Goal: Task Accomplishment & Management: Use online tool/utility

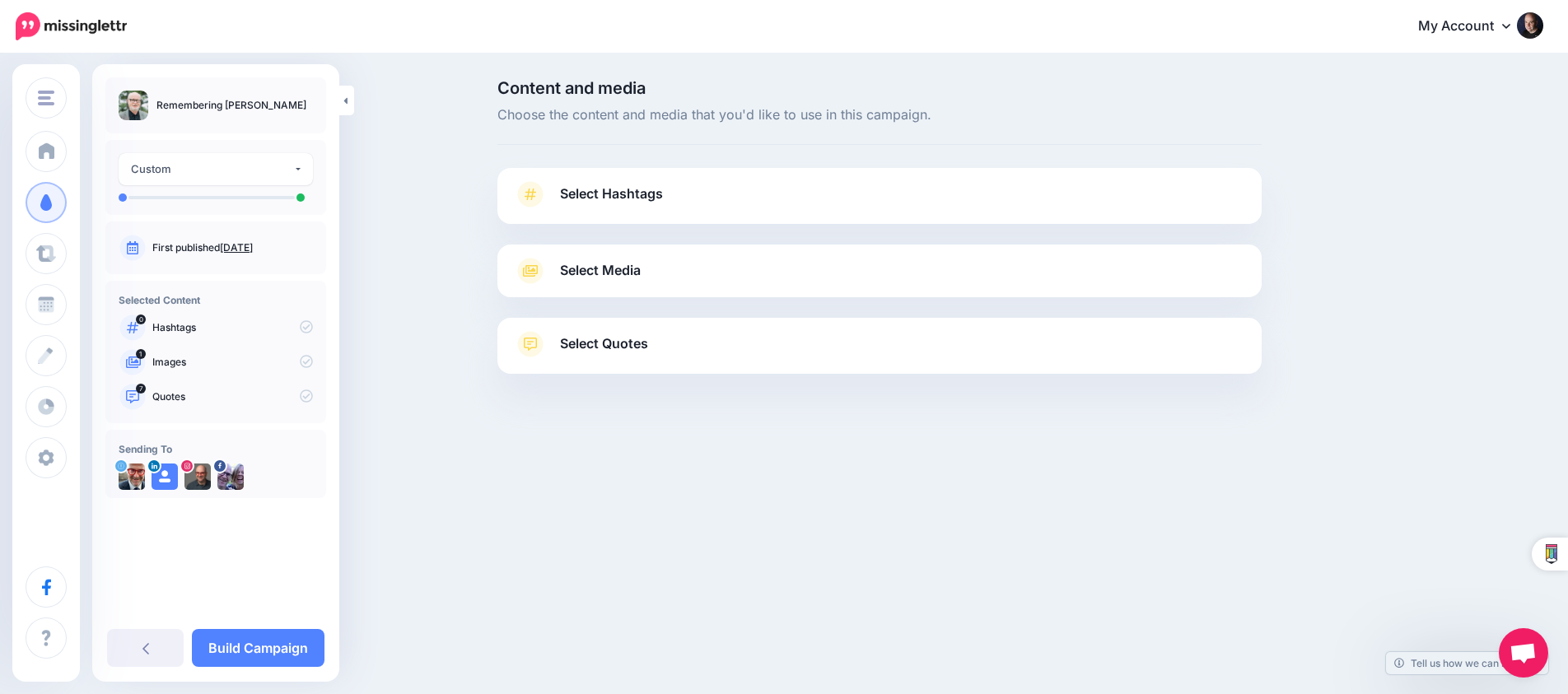
click at [566, 258] on link "Select Media" at bounding box center [880, 271] width 731 height 26
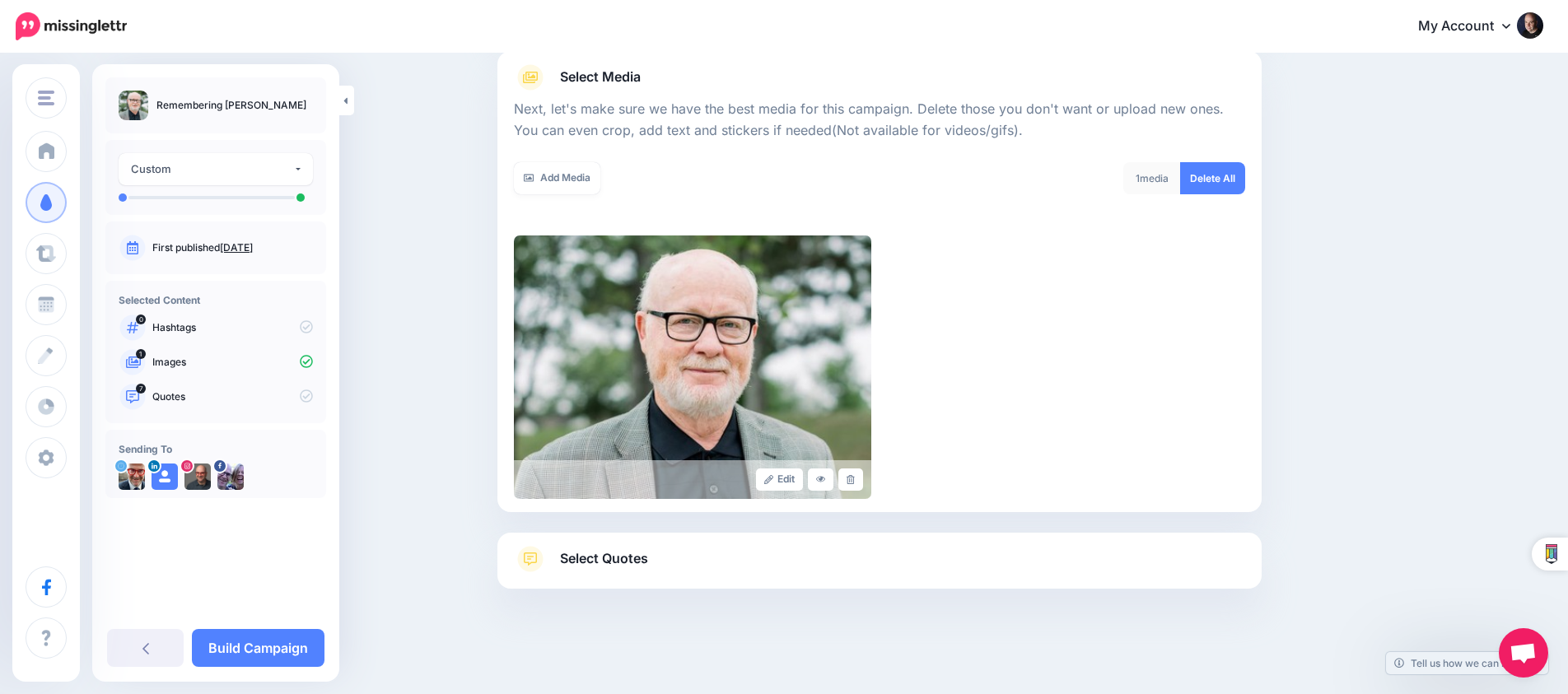
scroll to position [193, 0]
click at [622, 562] on span "Select Quotes" at bounding box center [604, 559] width 88 height 22
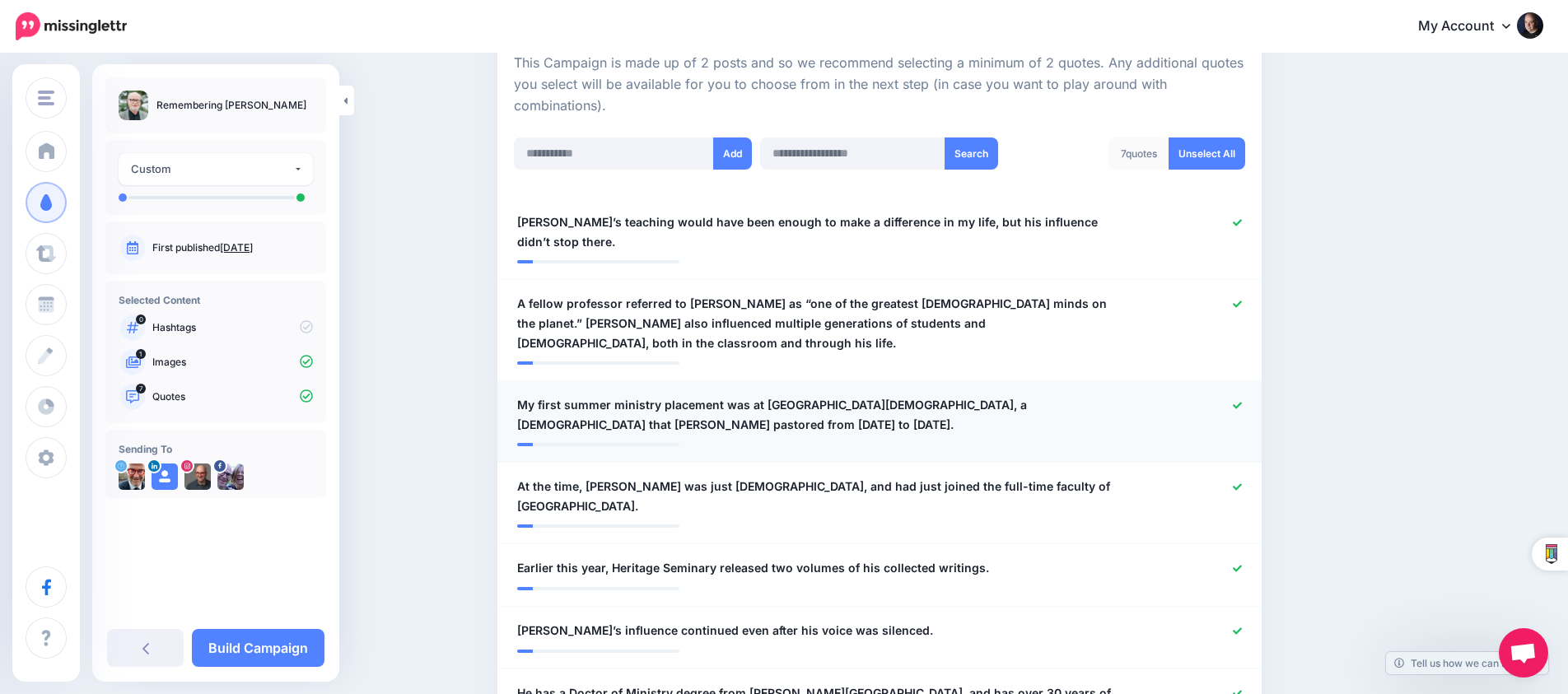
scroll to position [378, 0]
click at [1239, 401] on icon at bounding box center [1237, 405] width 9 height 9
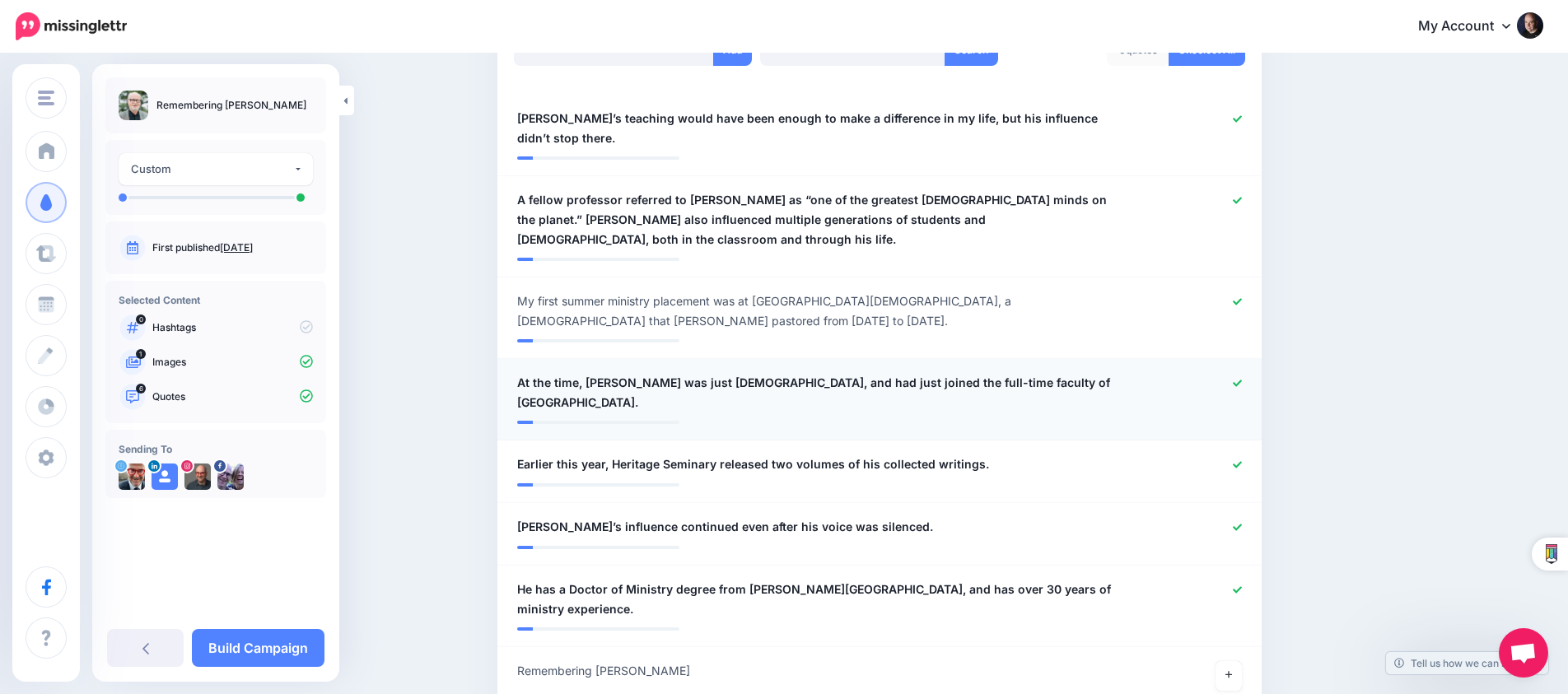
scroll to position [482, 0]
click at [1235, 378] on icon at bounding box center [1237, 382] width 9 height 9
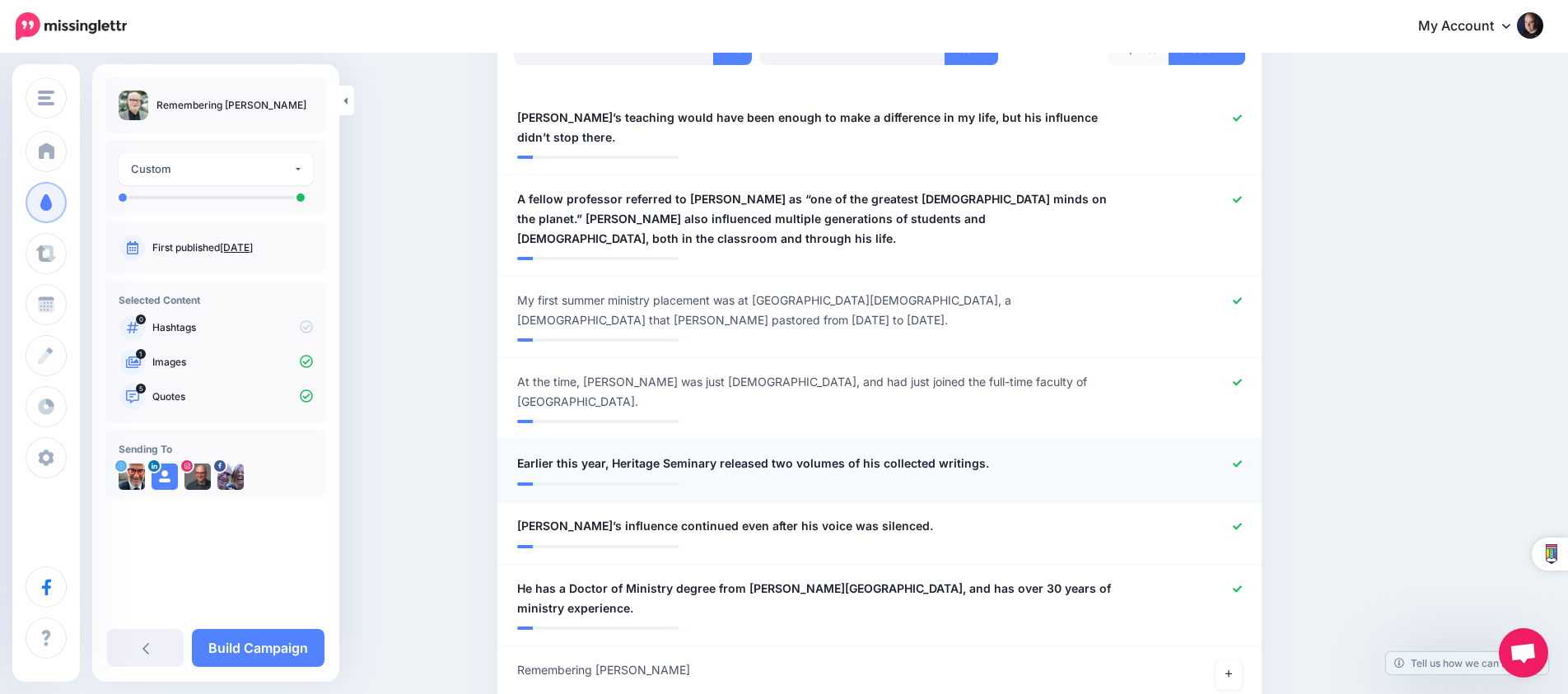
click at [1236, 460] on icon at bounding box center [1237, 464] width 9 height 9
click at [1233, 523] on icon at bounding box center [1237, 526] width 9 height 6
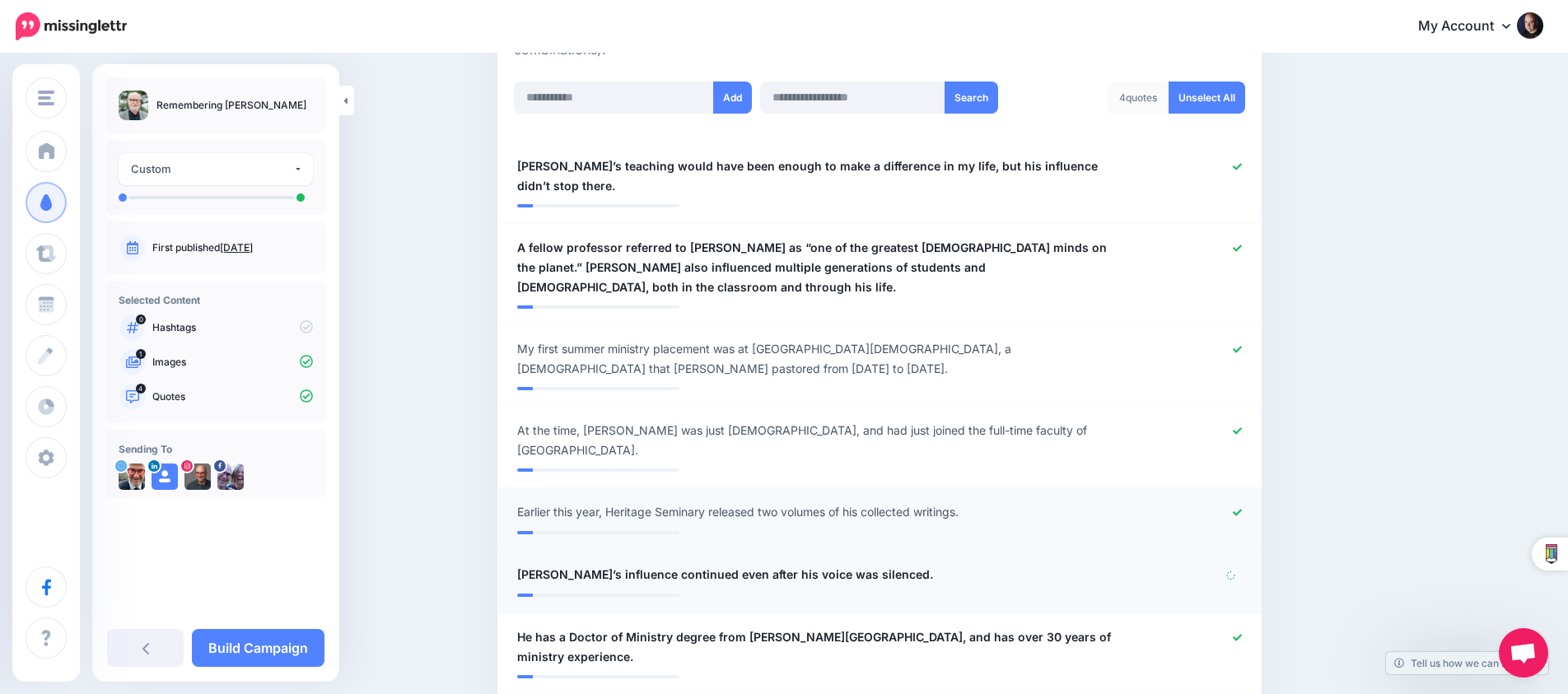
scroll to position [417, 0]
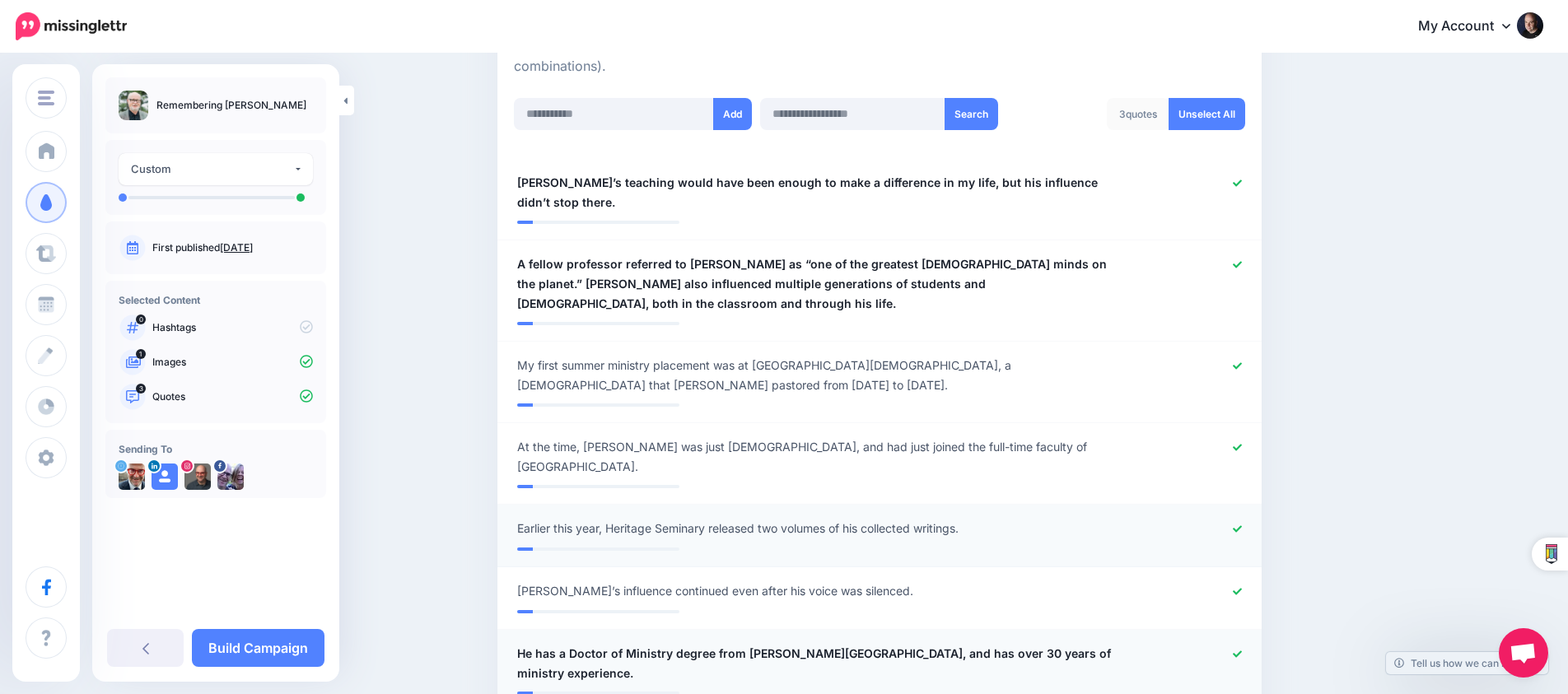
click at [1238, 651] on icon at bounding box center [1237, 653] width 9 height 6
click at [1233, 587] on icon at bounding box center [1237, 592] width 9 height 9
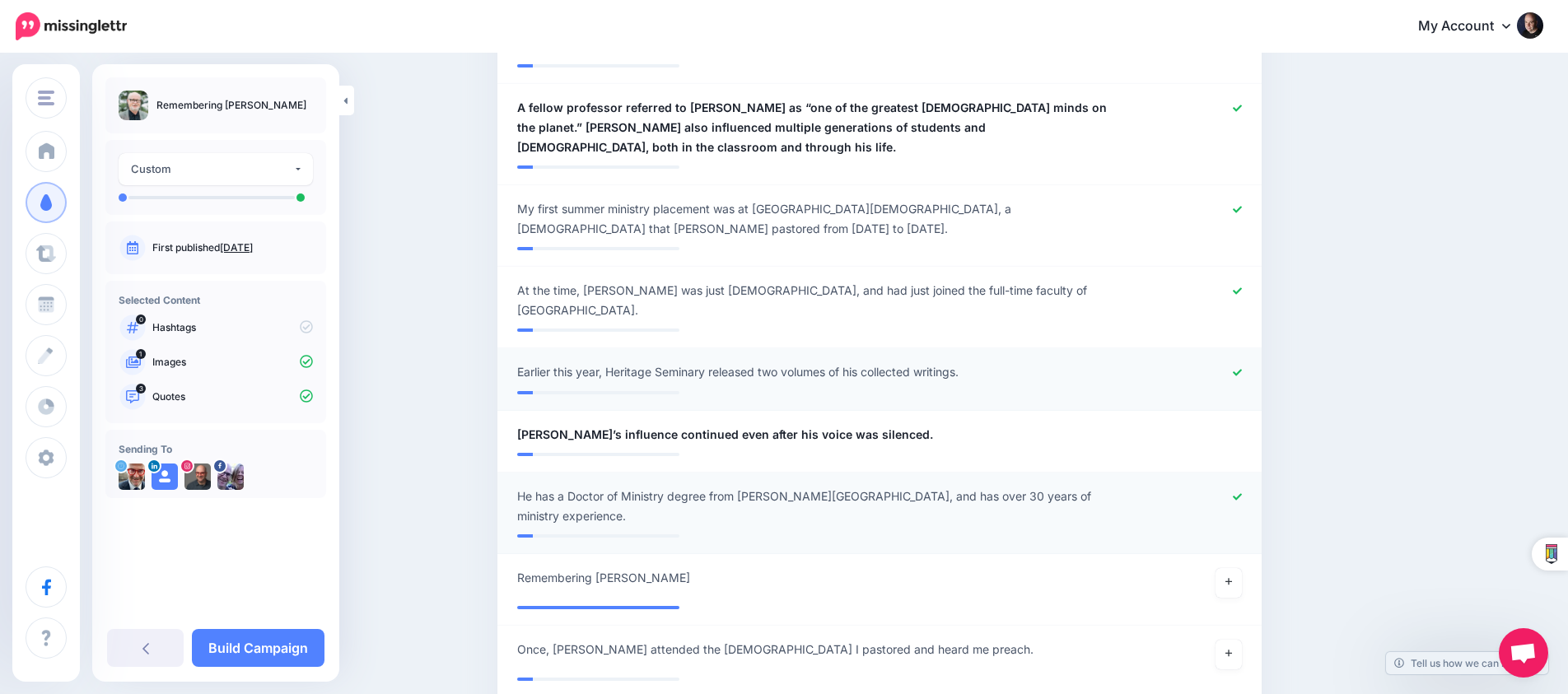
scroll to position [575, 0]
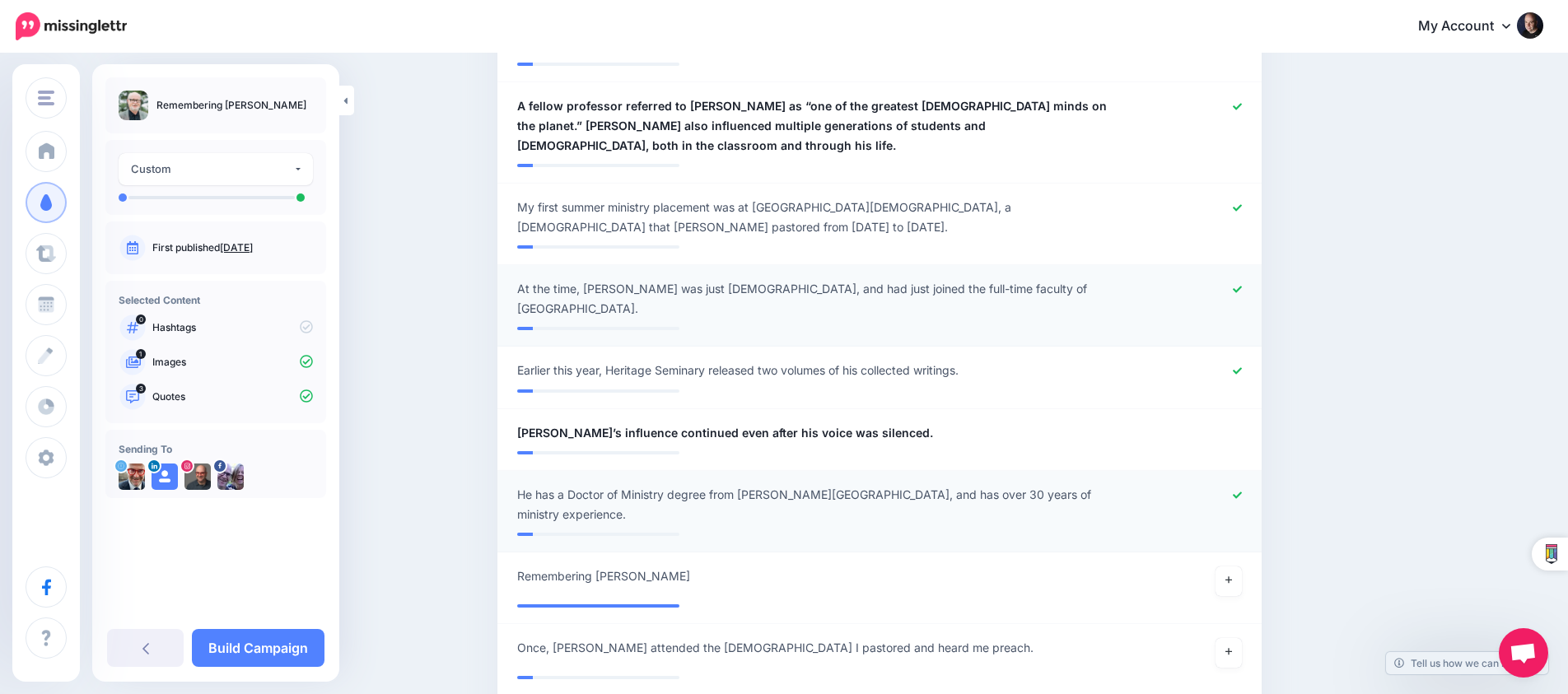
click at [1233, 285] on icon at bounding box center [1237, 290] width 9 height 9
click at [1239, 366] on icon at bounding box center [1237, 371] width 9 height 9
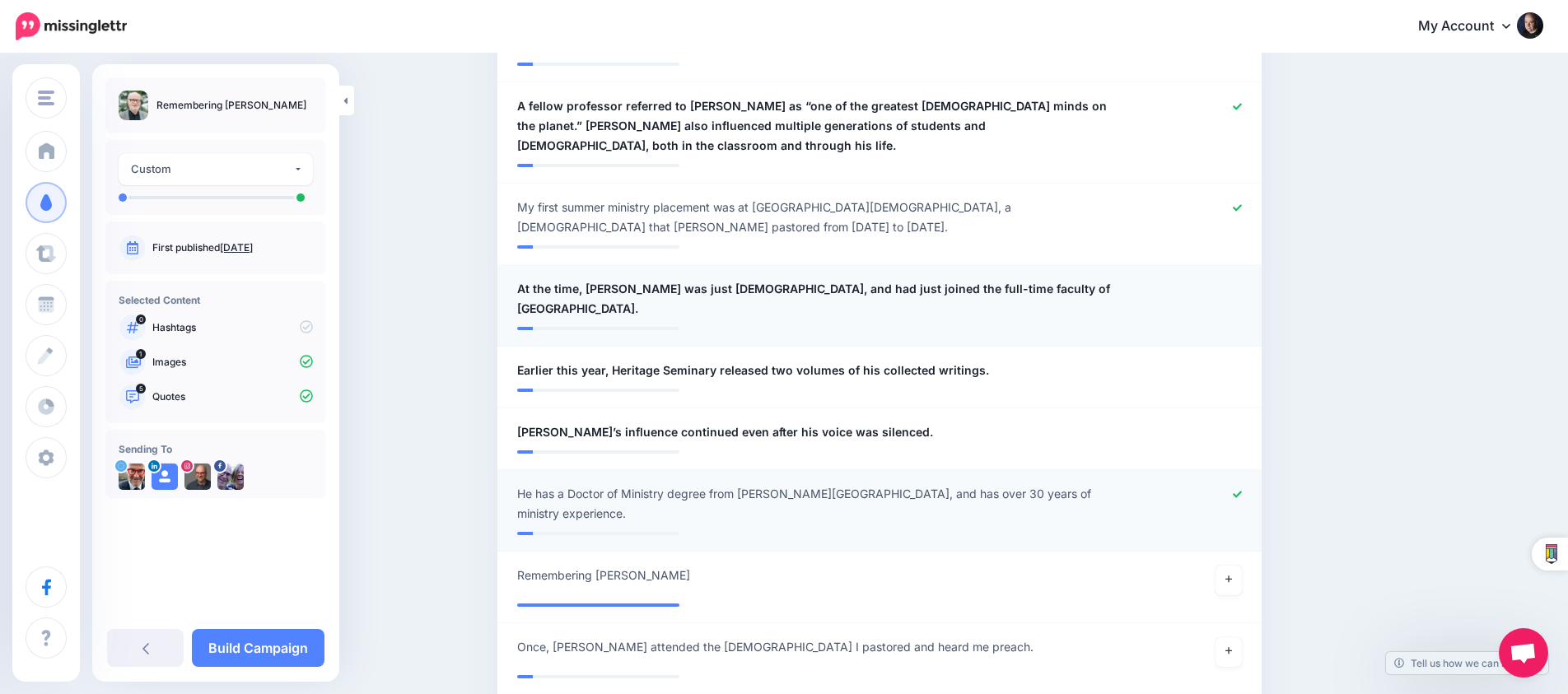
click at [1237, 490] on icon at bounding box center [1237, 494] width 9 height 9
click at [1235, 565] on link at bounding box center [1228, 580] width 26 height 30
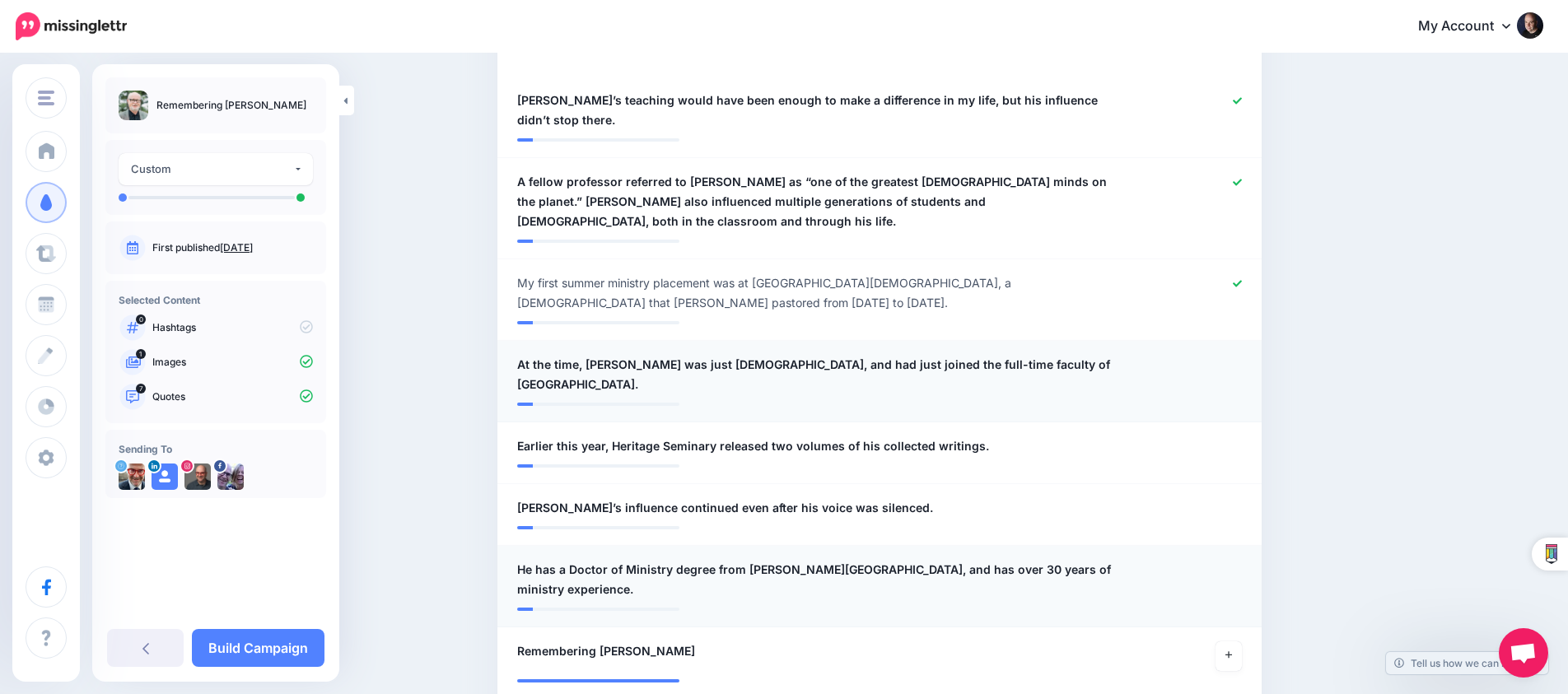
scroll to position [384, 0]
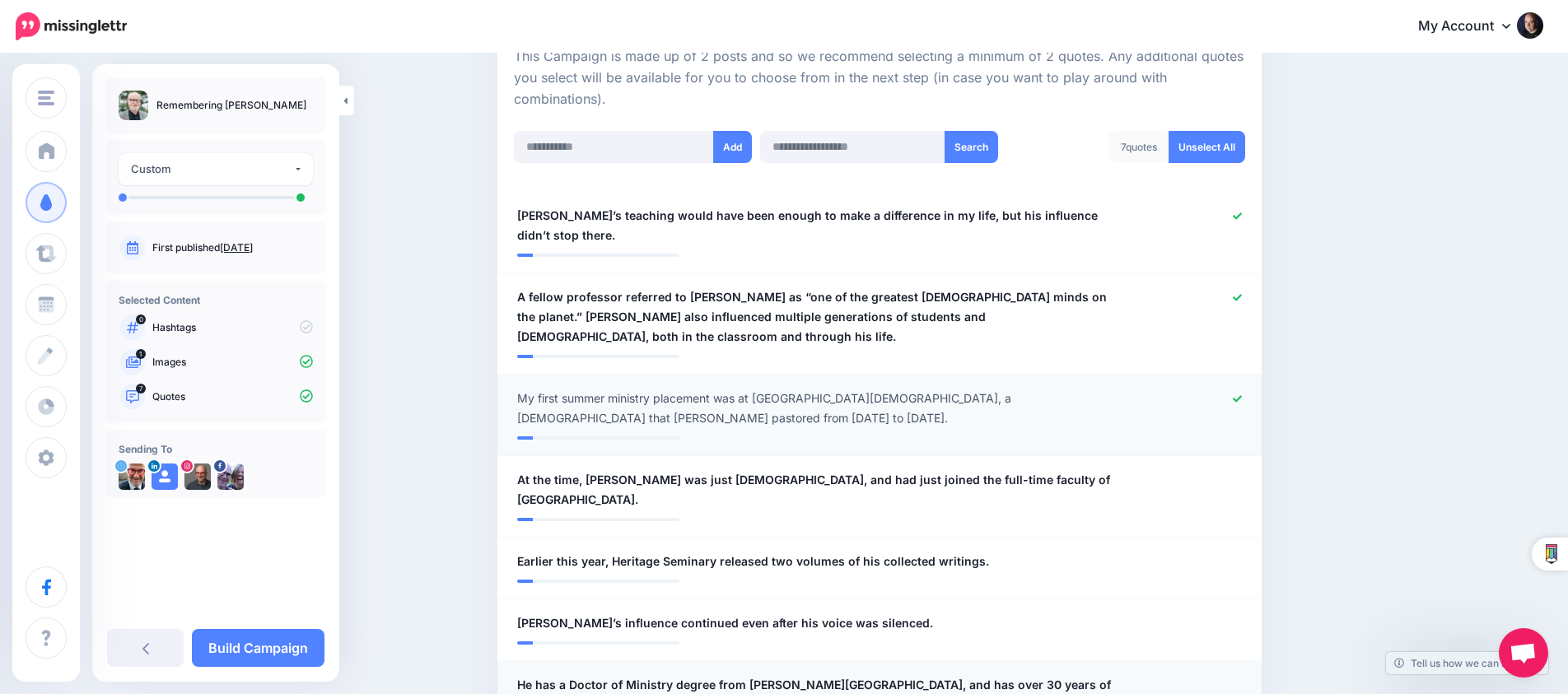
click at [1239, 395] on icon at bounding box center [1237, 399] width 9 height 9
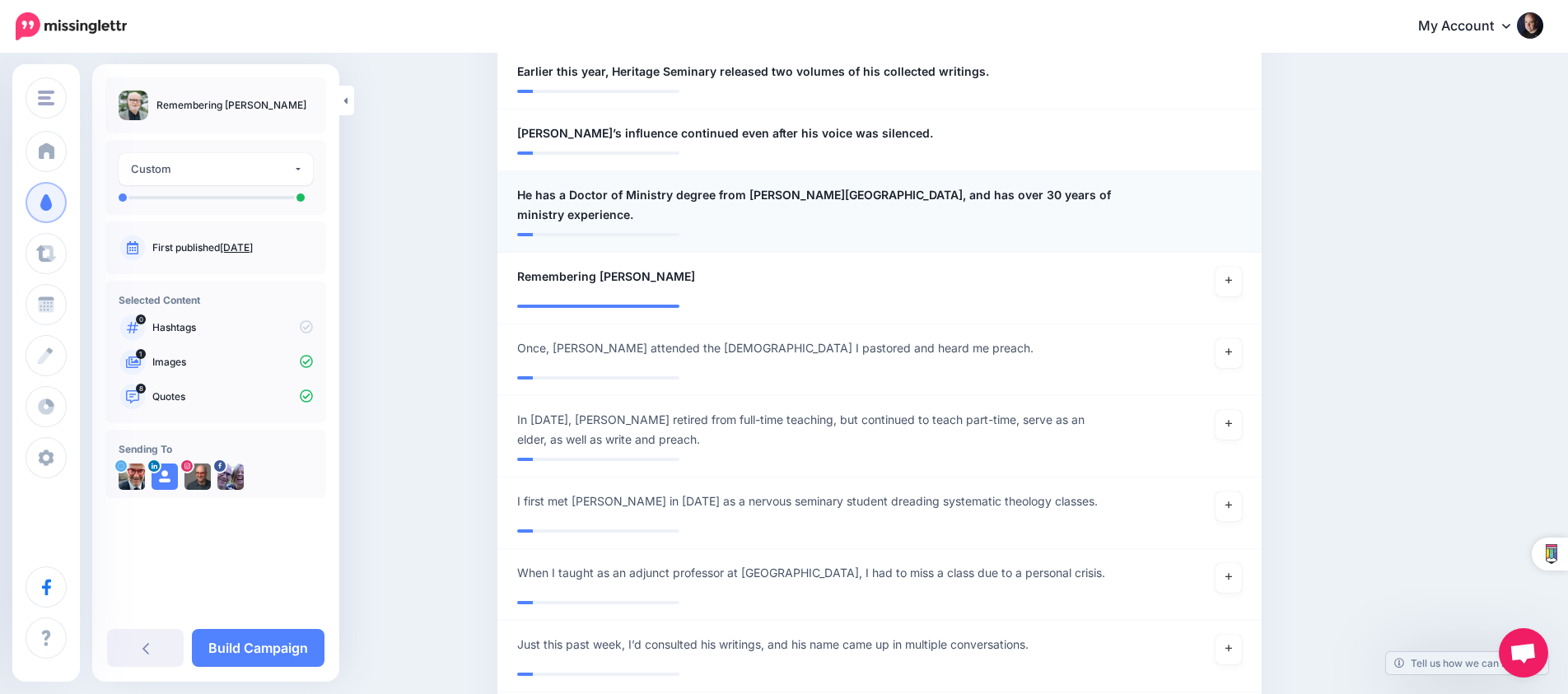
scroll to position [967, 0]
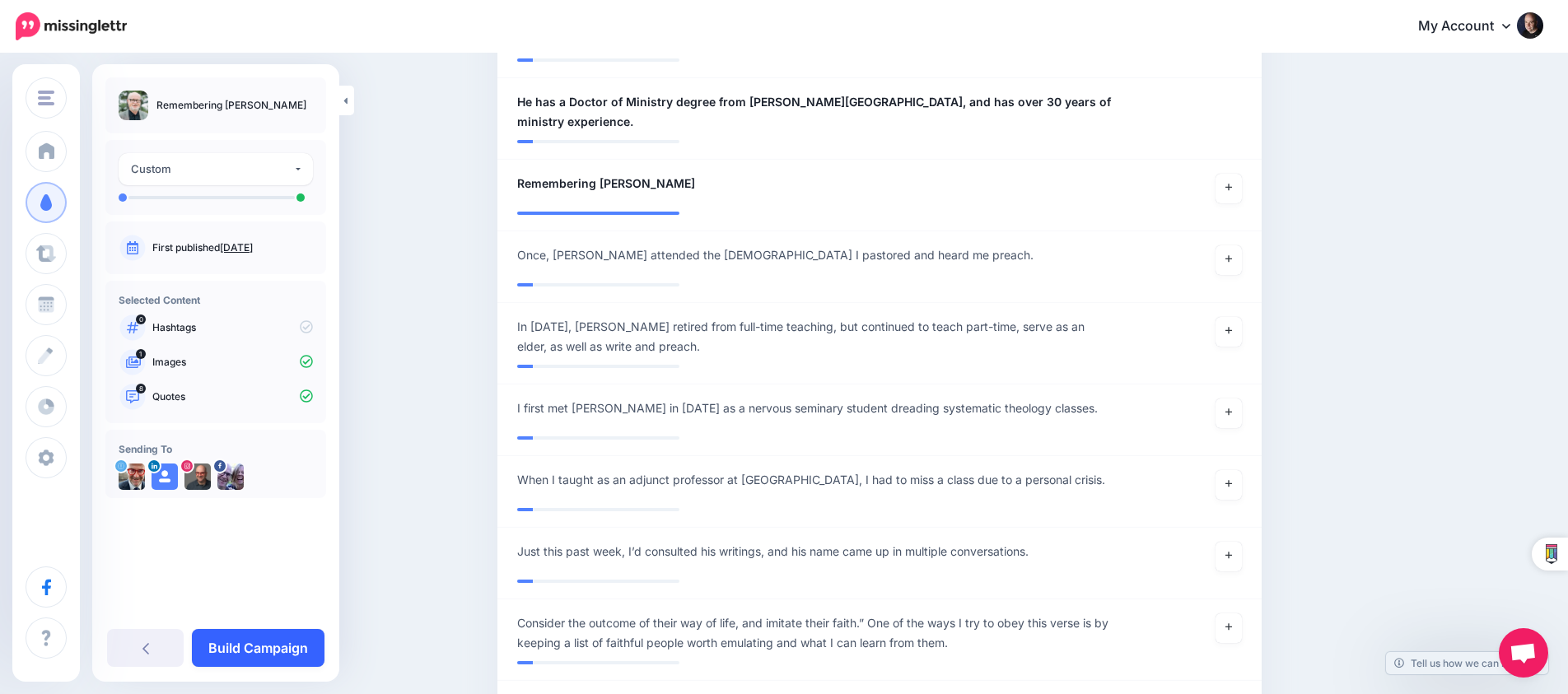
click at [298, 645] on link "Build Campaign" at bounding box center [258, 647] width 133 height 38
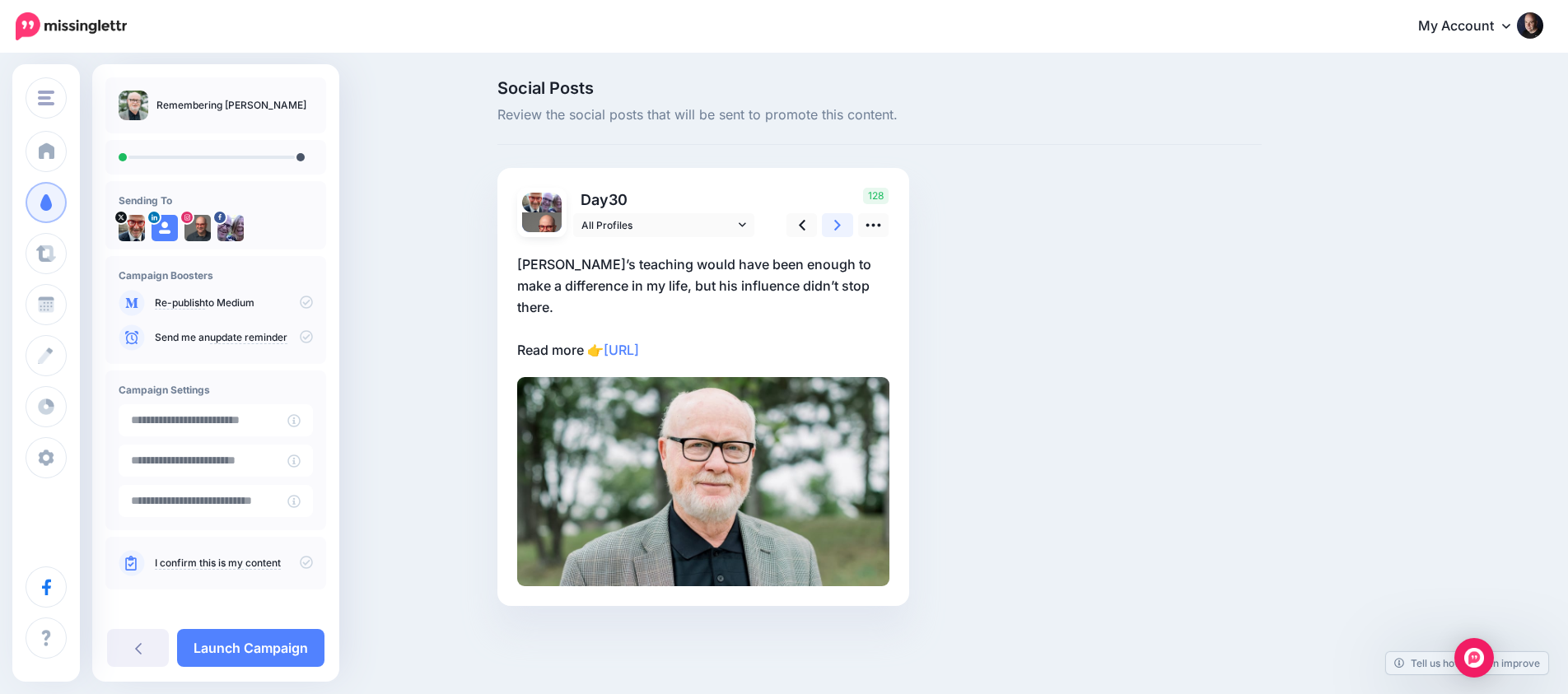
click at [840, 223] on icon at bounding box center [836, 225] width 6 height 18
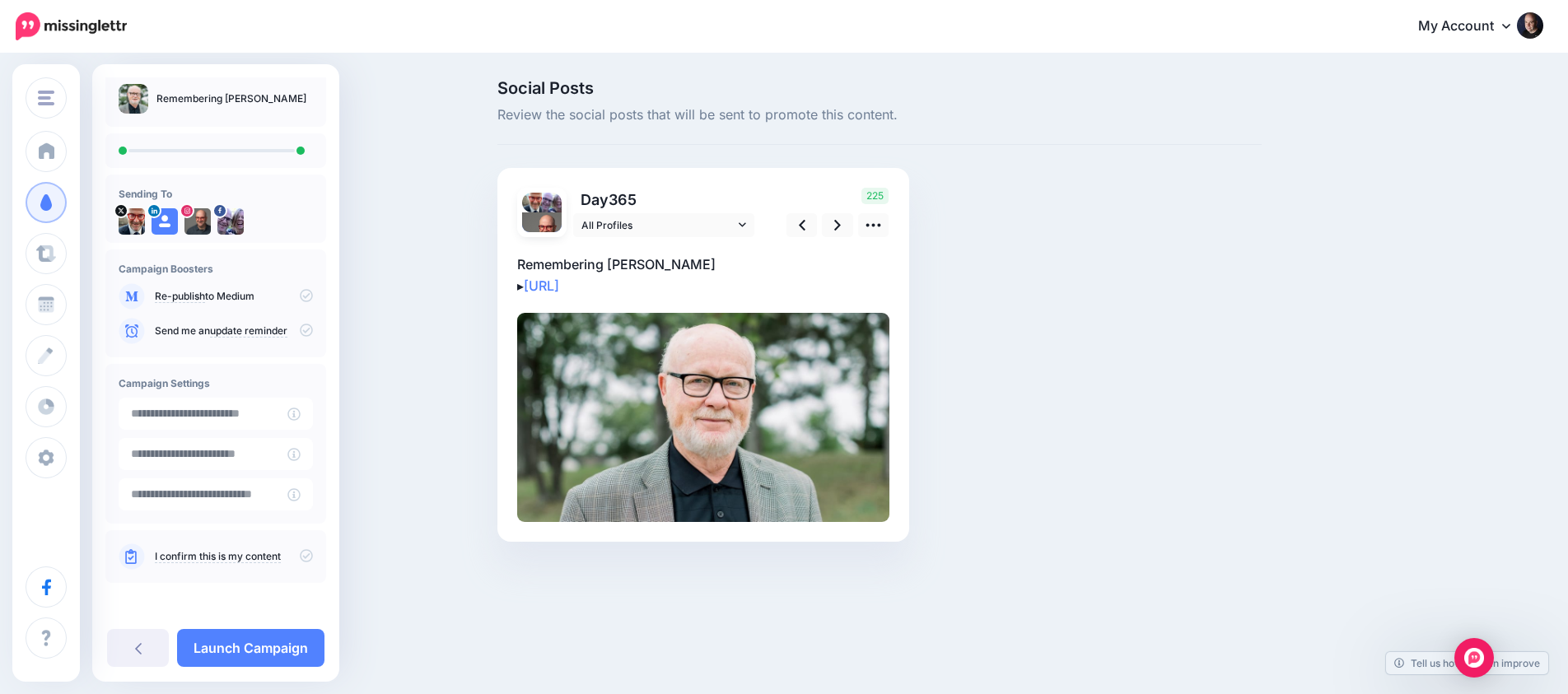
scroll to position [6, 0]
click at [805, 229] on icon at bounding box center [801, 225] width 6 height 11
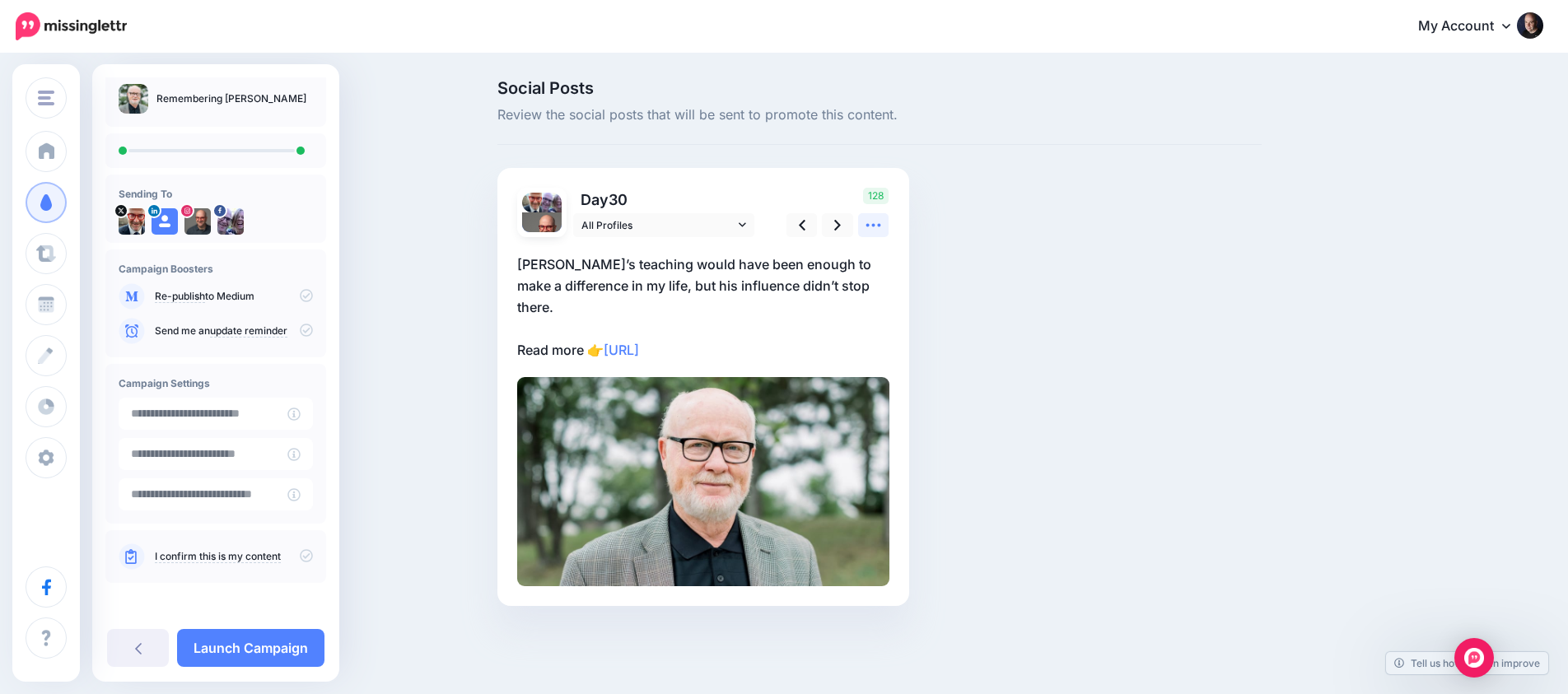
click at [865, 233] on icon at bounding box center [873, 225] width 18 height 18
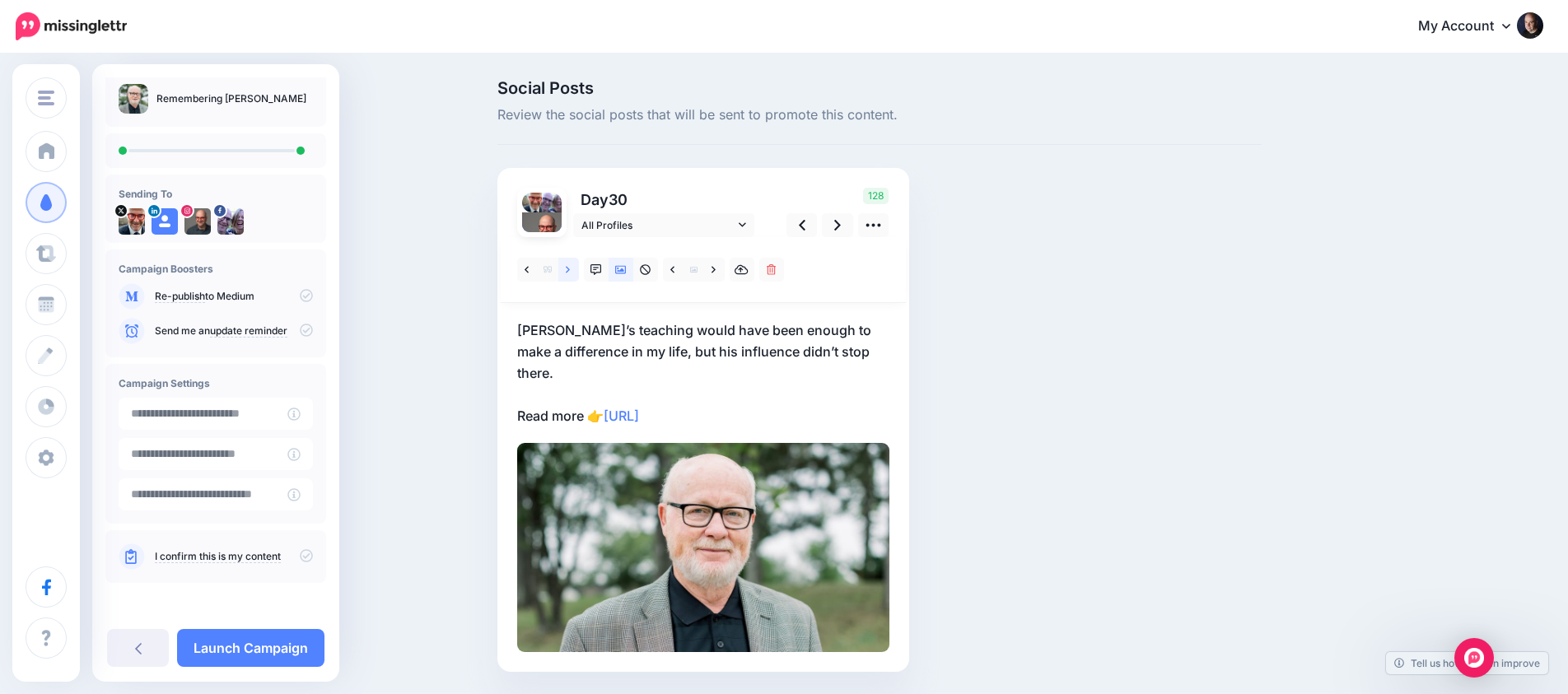
click at [568, 269] on icon at bounding box center [567, 269] width 4 height 6
click at [564, 265] on link at bounding box center [568, 269] width 20 height 24
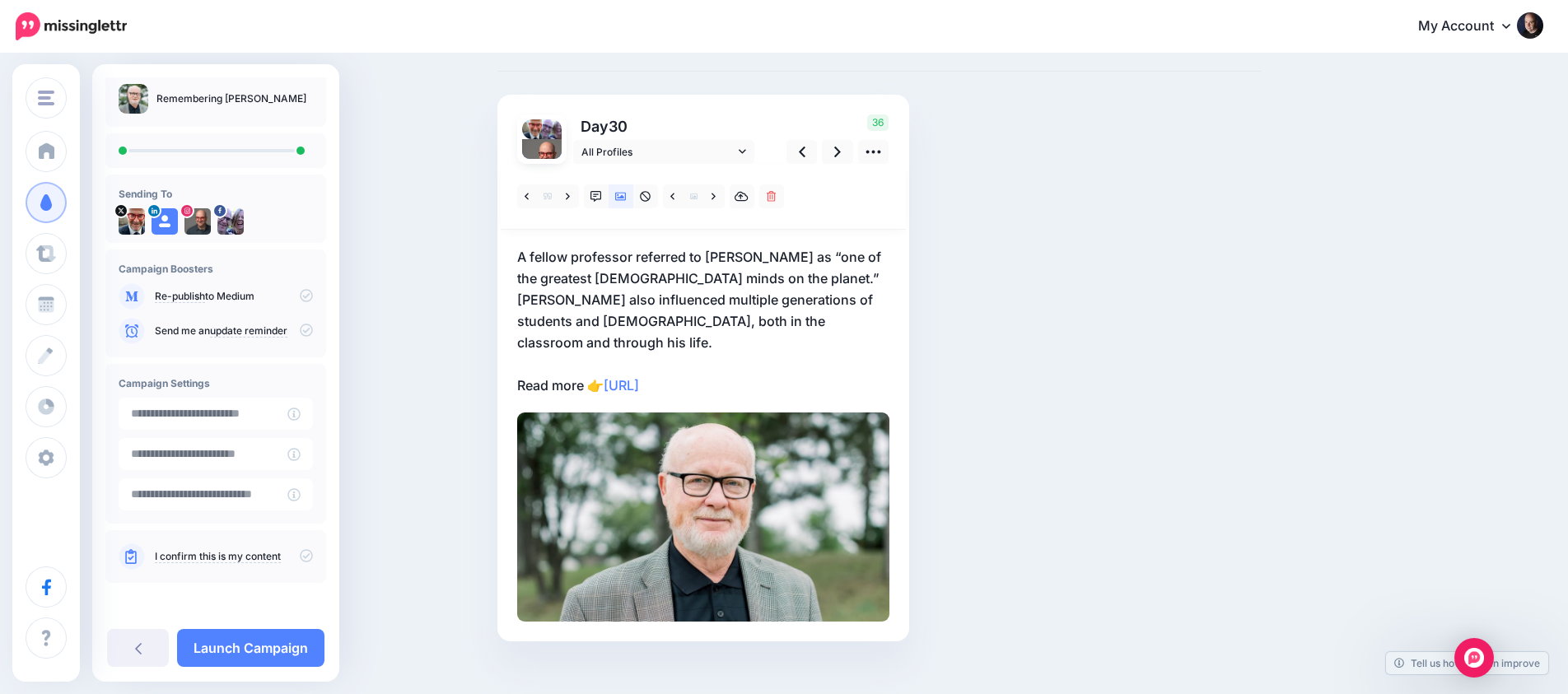
scroll to position [72, 0]
click at [299, 558] on icon at bounding box center [306, 556] width 13 height 13
click at [818, 309] on p "A fellow professor referred to Stan as “one of the greatest theological minds o…" at bounding box center [703, 322] width 372 height 150
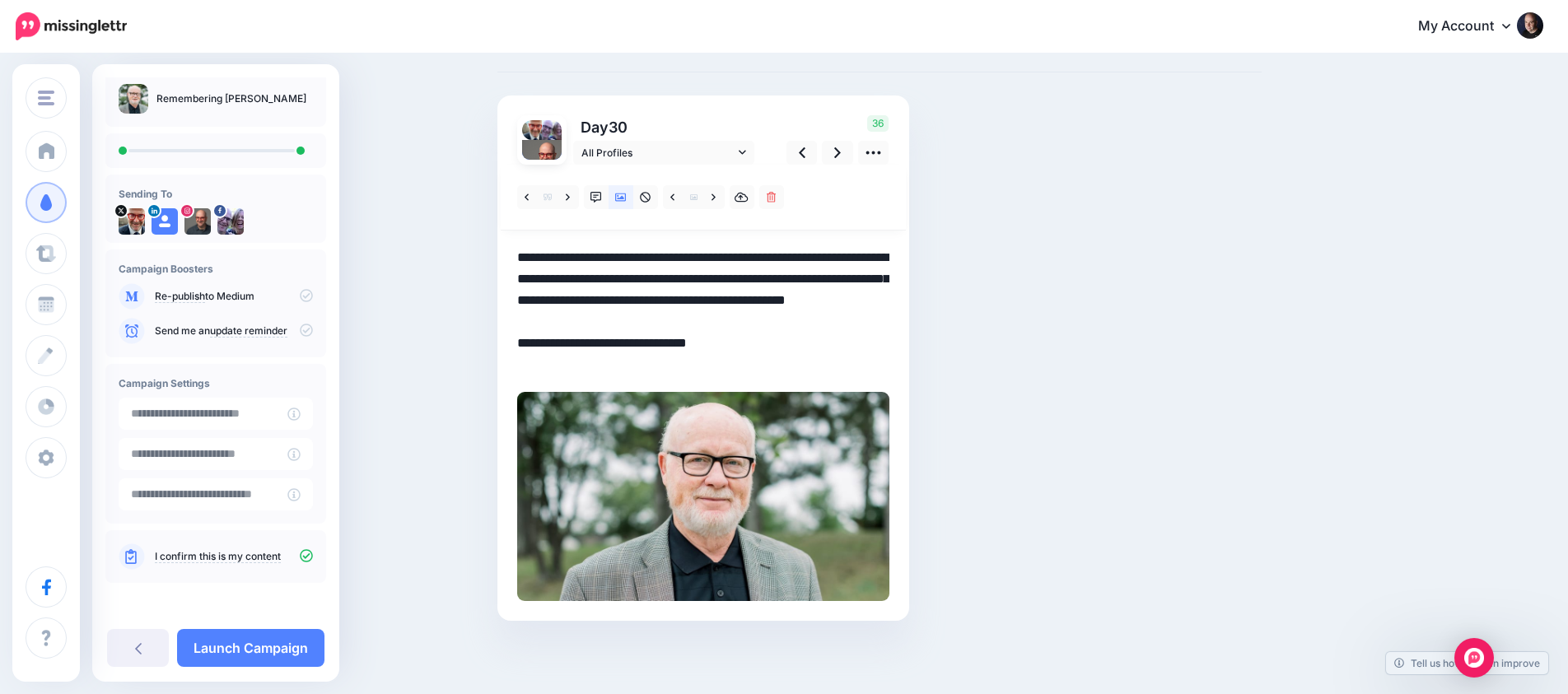
scroll to position [0, 0]
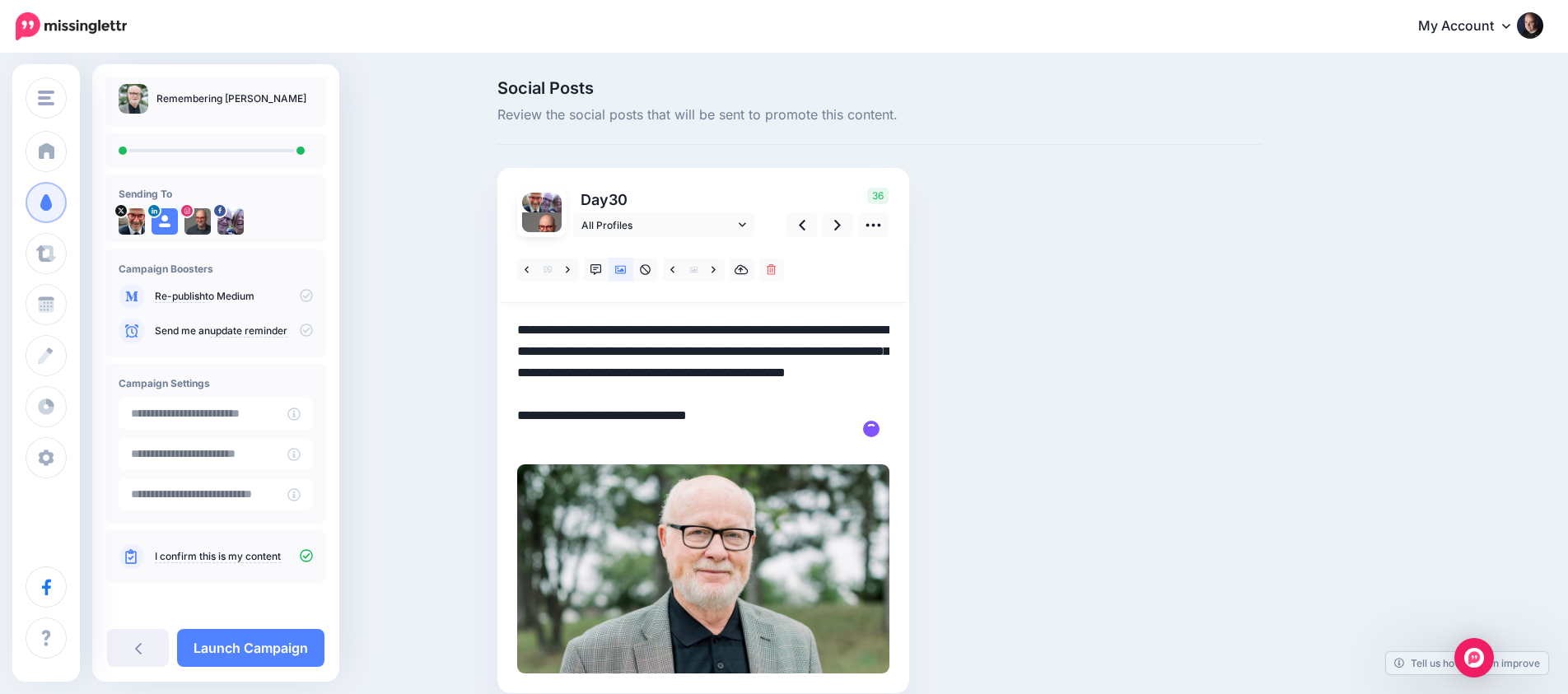
click at [785, 351] on textarea "**********" at bounding box center [703, 384] width 372 height 129
type textarea "**********"
click at [1131, 333] on div "Social Posts Review the social posts that will be sent to promote this content.…" at bounding box center [880, 411] width 789 height 663
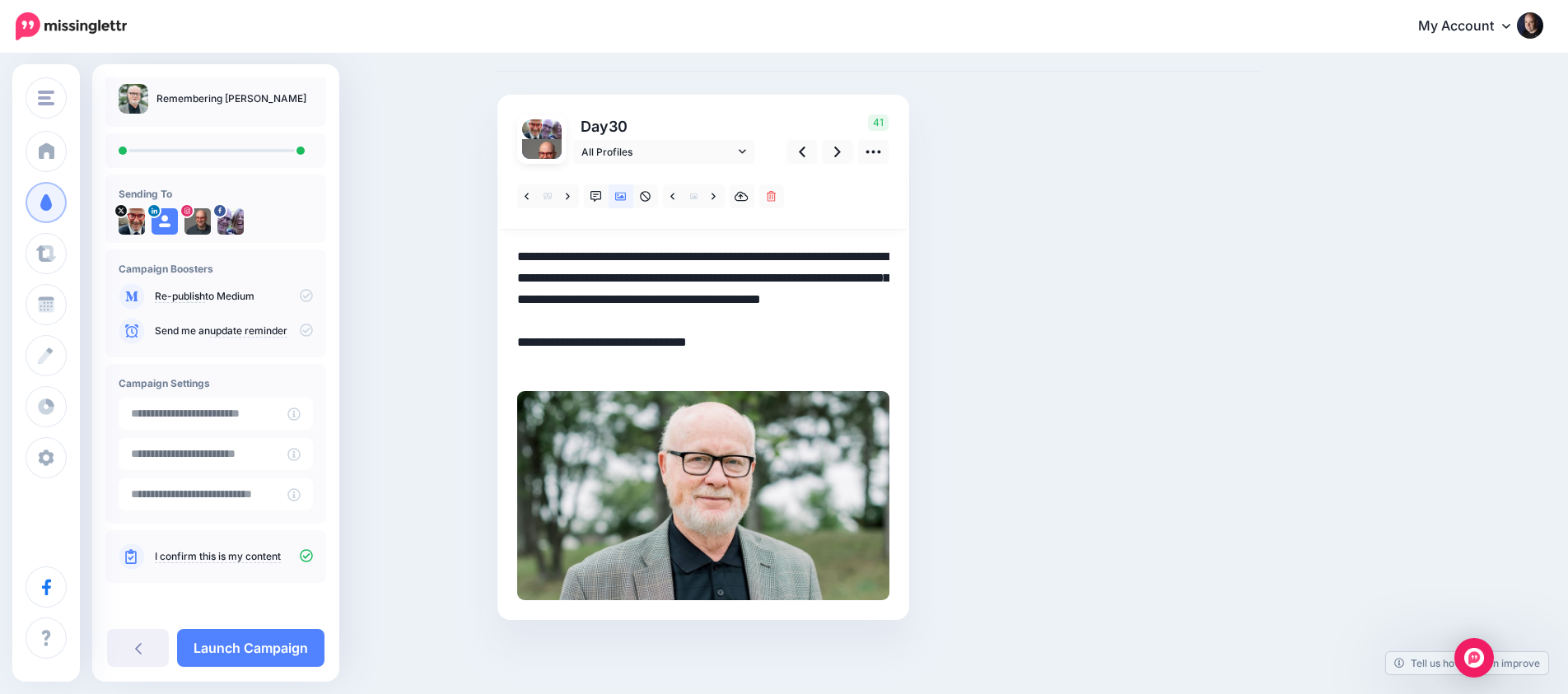
scroll to position [72, 0]
click at [251, 643] on link "Launch Campaign" at bounding box center [250, 647] width 147 height 38
